Goal: Download file/media

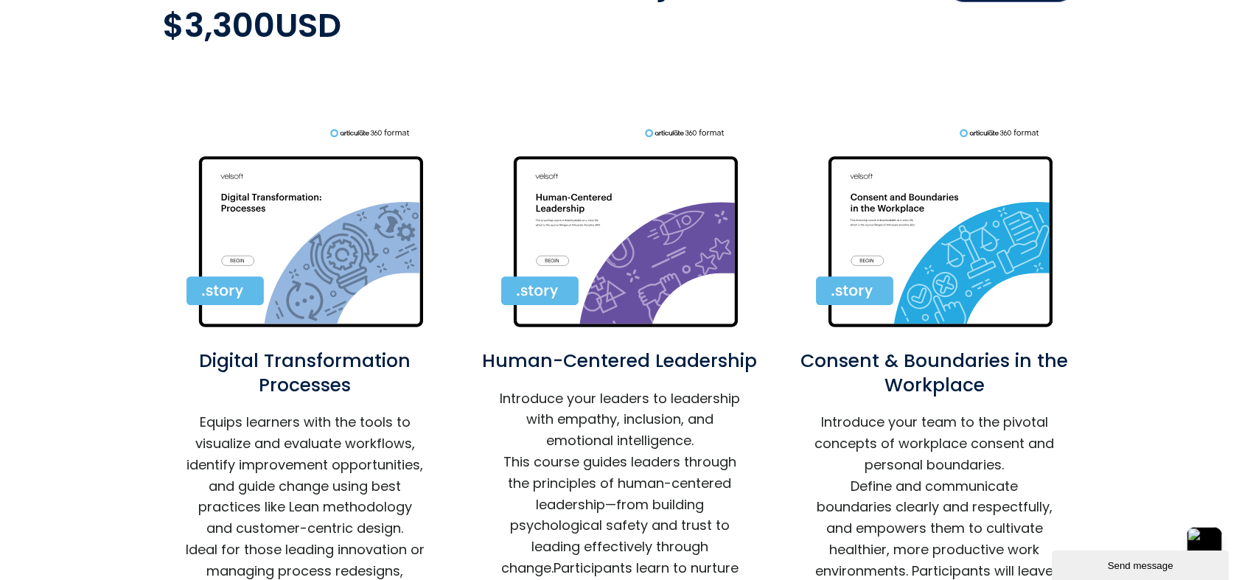
scroll to position [573, 0]
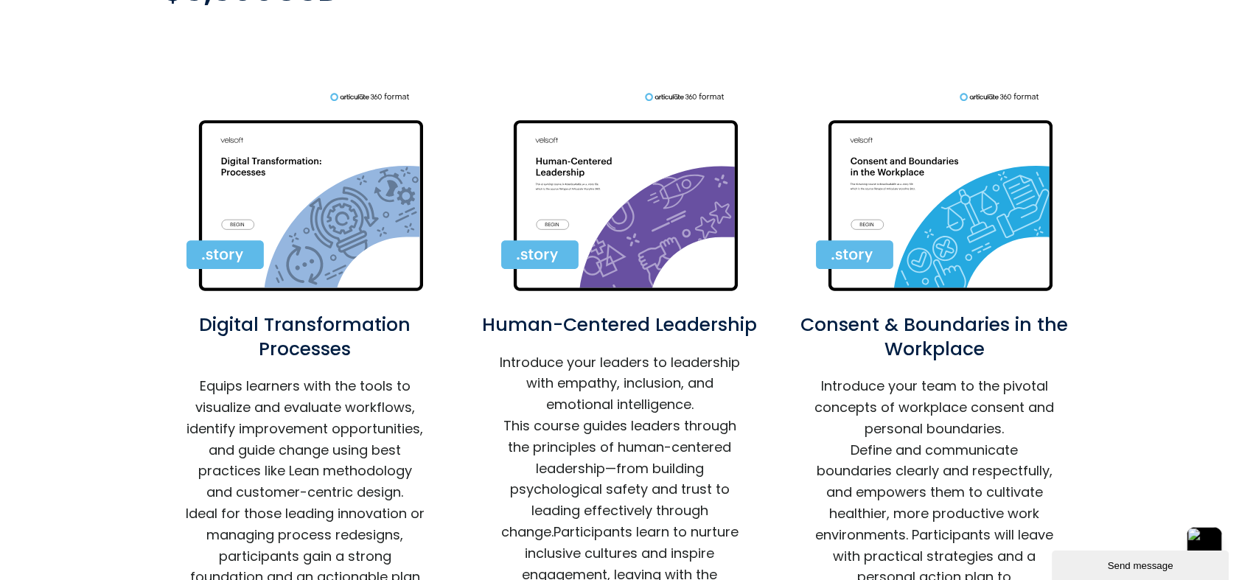
click at [304, 225] on img at bounding box center [304, 195] width 237 height 206
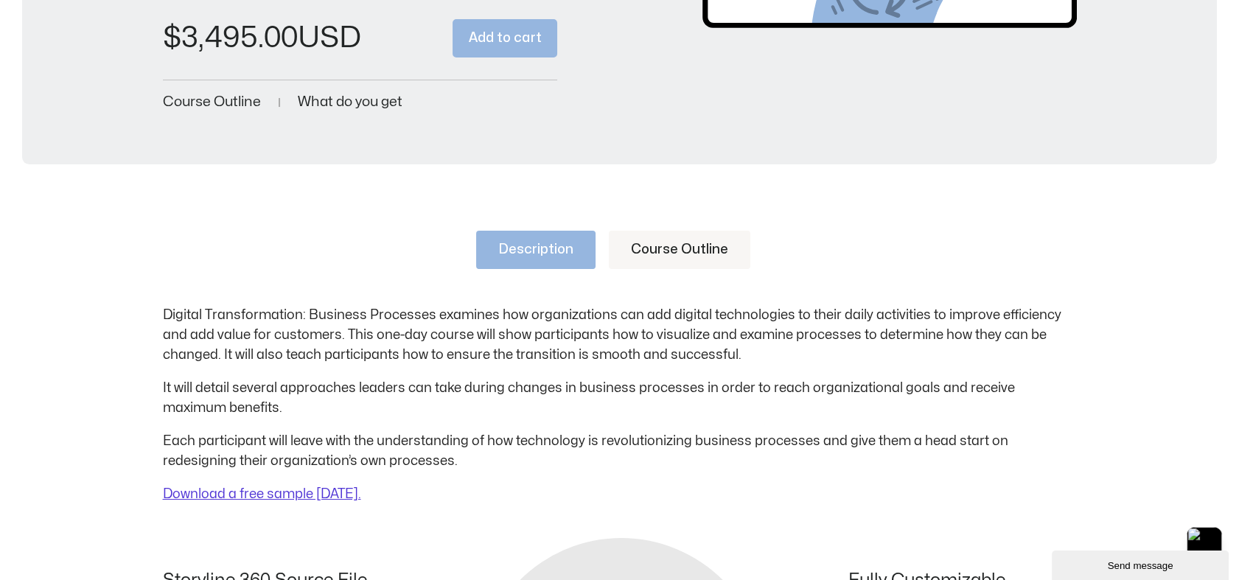
scroll to position [496, 0]
click at [243, 494] on link "Download a free sample today." at bounding box center [262, 495] width 198 height 13
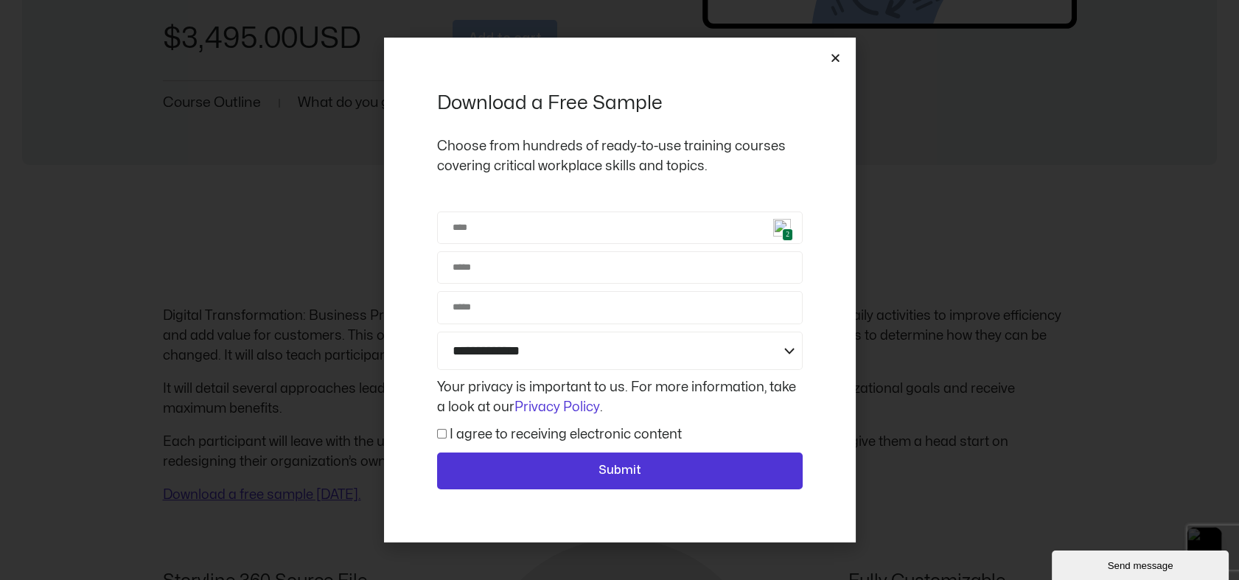
click at [836, 57] on icon "Close" at bounding box center [835, 57] width 11 height 11
